Goal: Find specific page/section: Find specific page/section

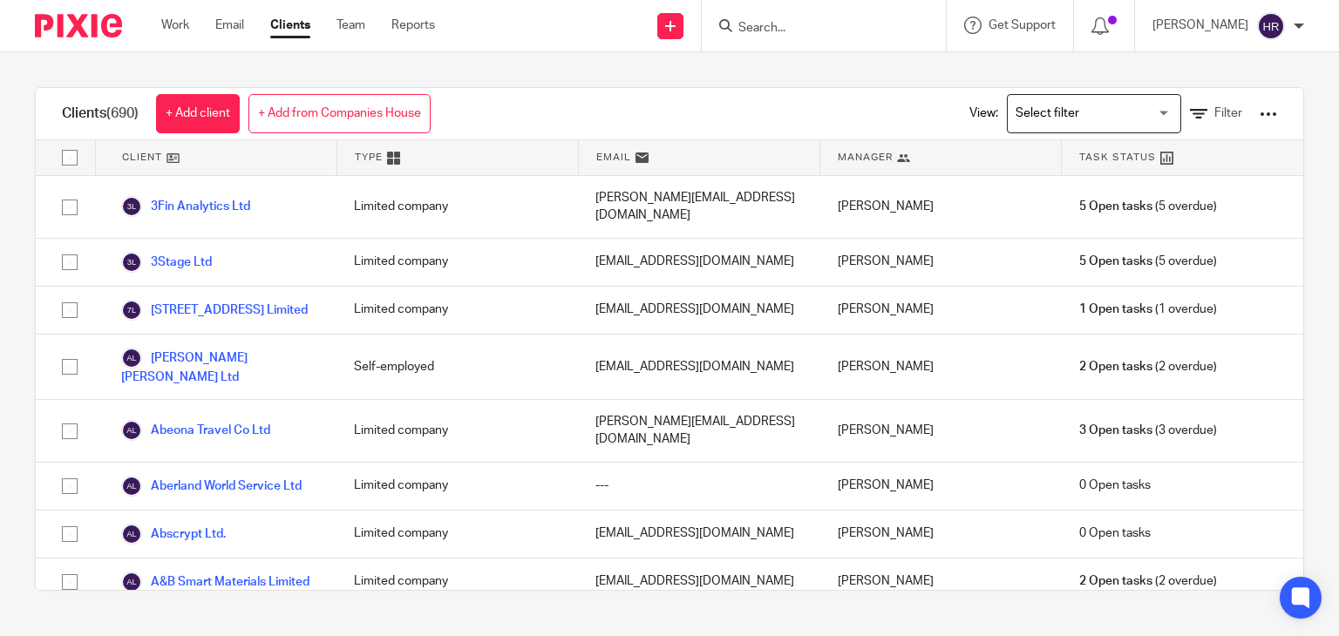
click at [852, 29] on input "Search" at bounding box center [814, 29] width 157 height 16
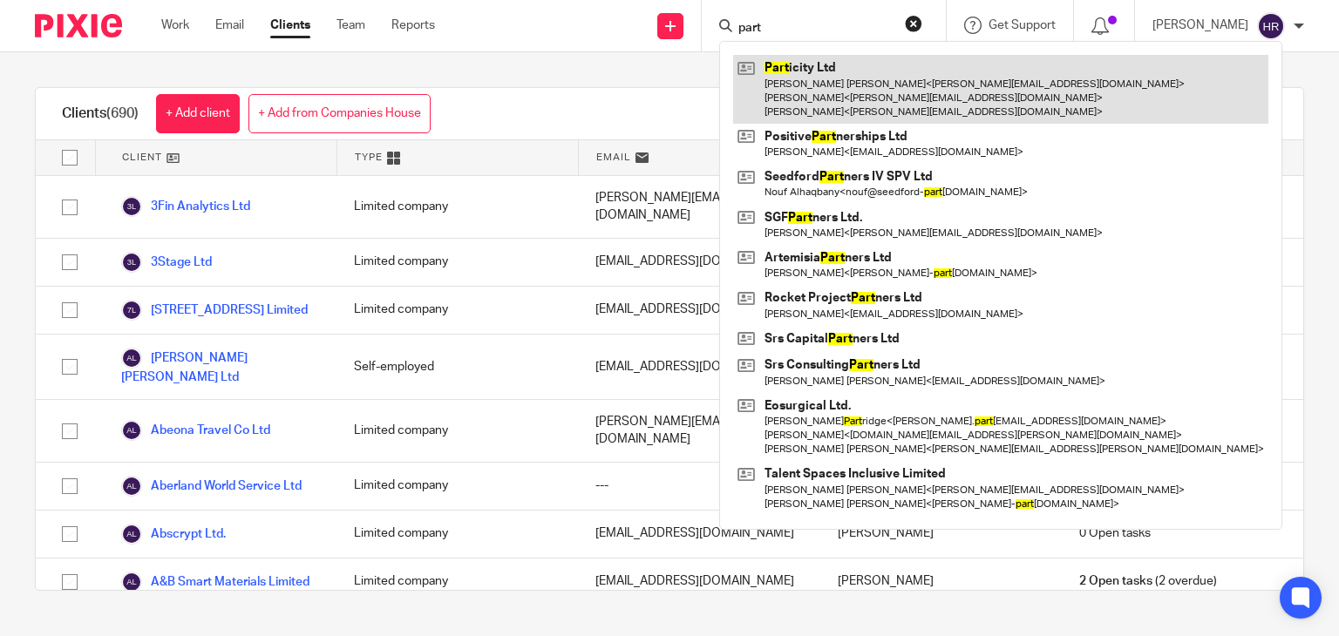
type input "part"
click at [803, 81] on link at bounding box center [1000, 89] width 535 height 69
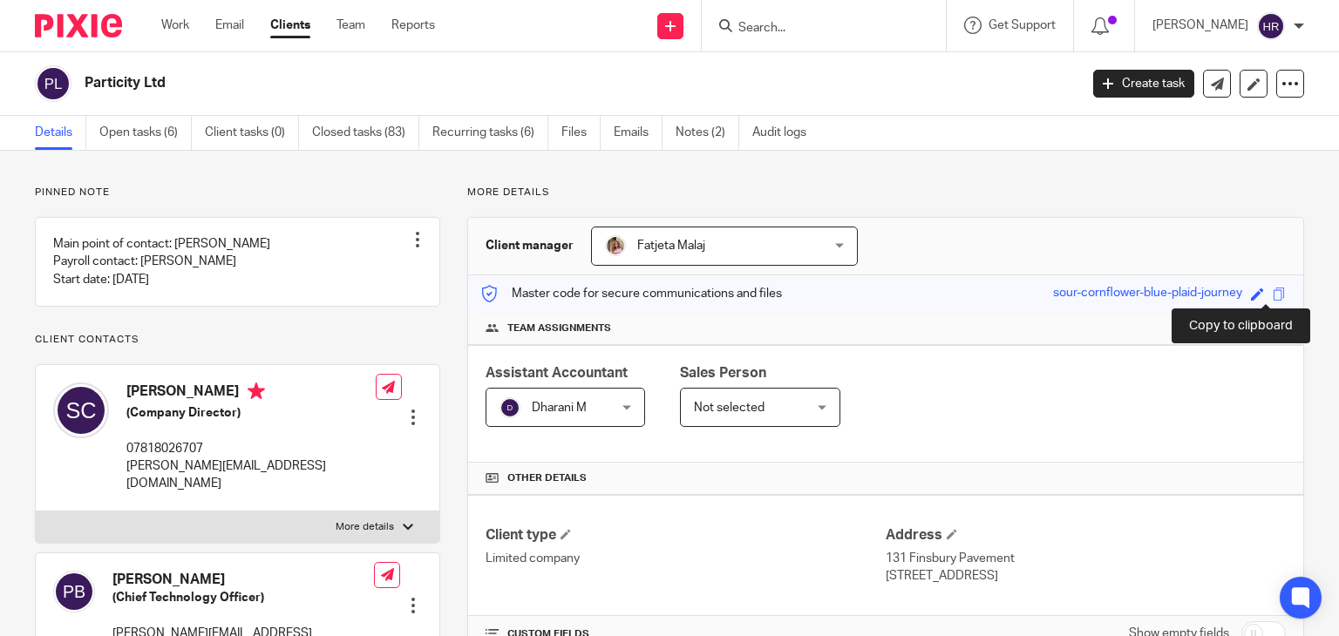
click at [1272, 288] on span at bounding box center [1278, 294] width 13 height 13
click at [744, 34] on input "Search" at bounding box center [814, 29] width 157 height 16
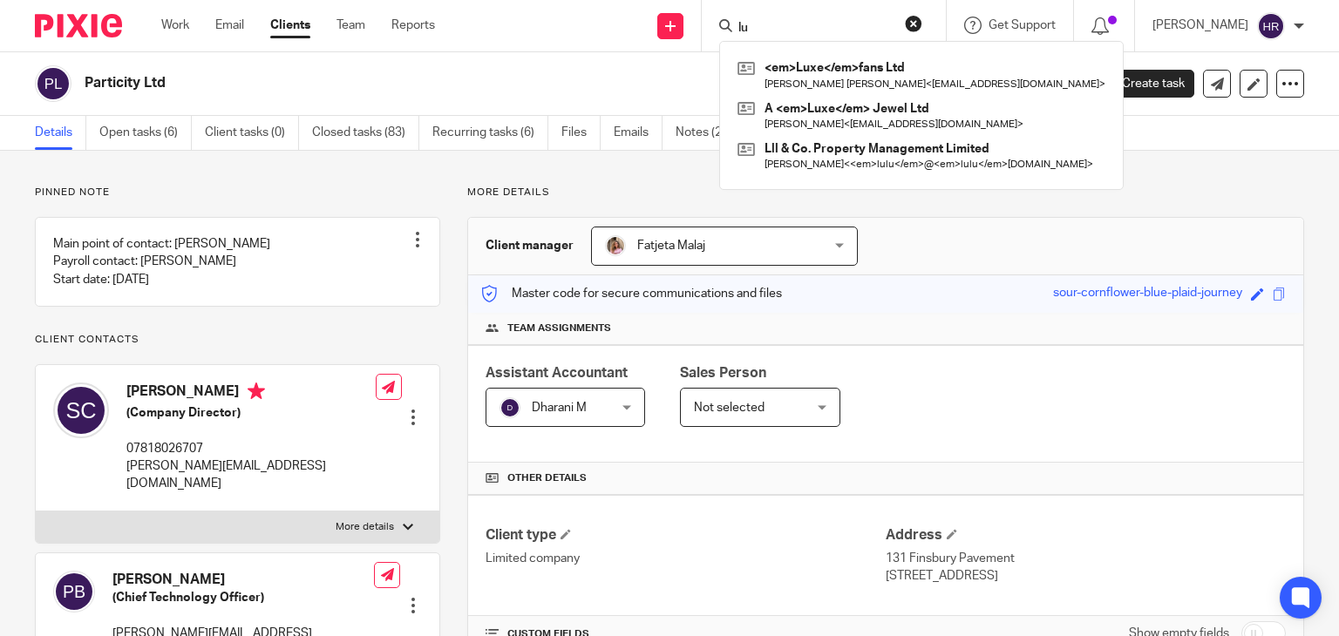
type input "l"
